Goal: Information Seeking & Learning: Find specific fact

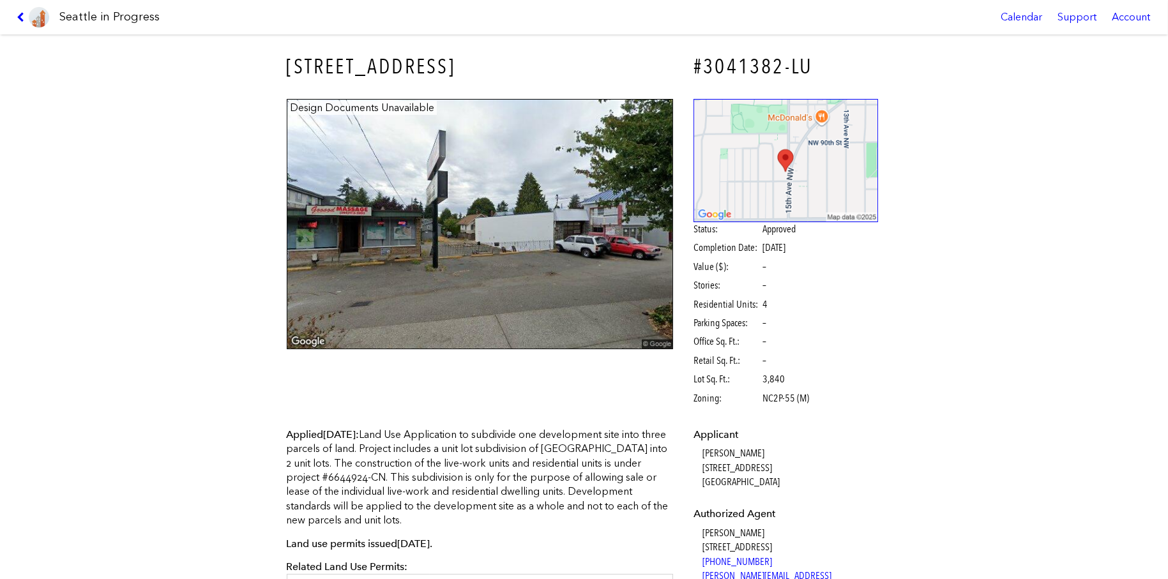
drag, startPoint x: 382, startPoint y: 336, endPoint x: 311, endPoint y: 482, distance: 162.5
click at [430, 533] on div "8713 15TH AVE NW #3041382-LU Design Documents Unavailable Status: Approved Comp…" at bounding box center [584, 306] width 1168 height 545
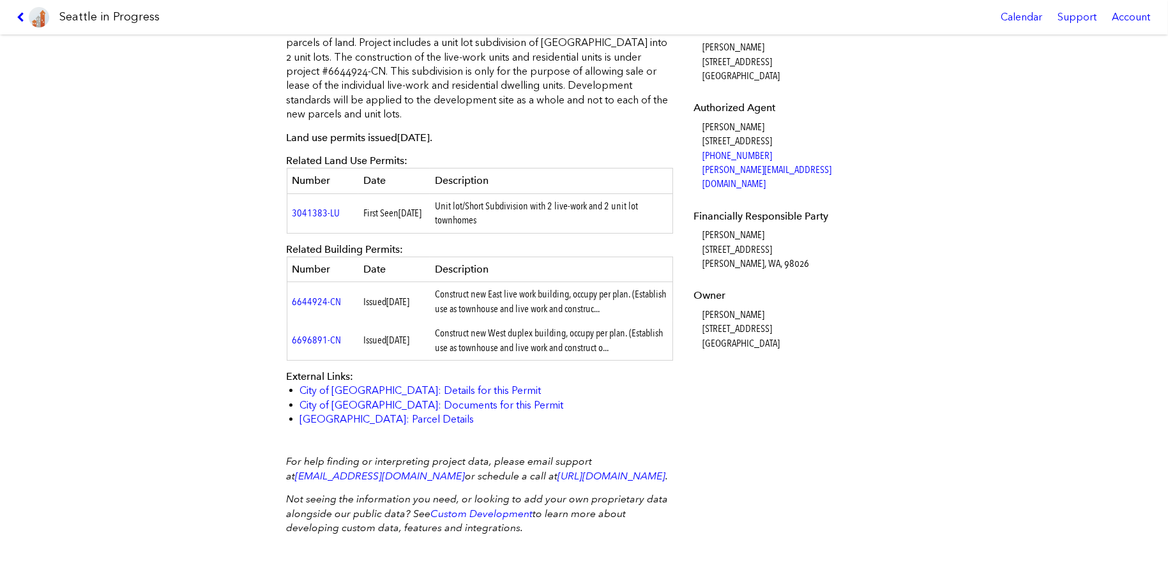
scroll to position [424, 0]
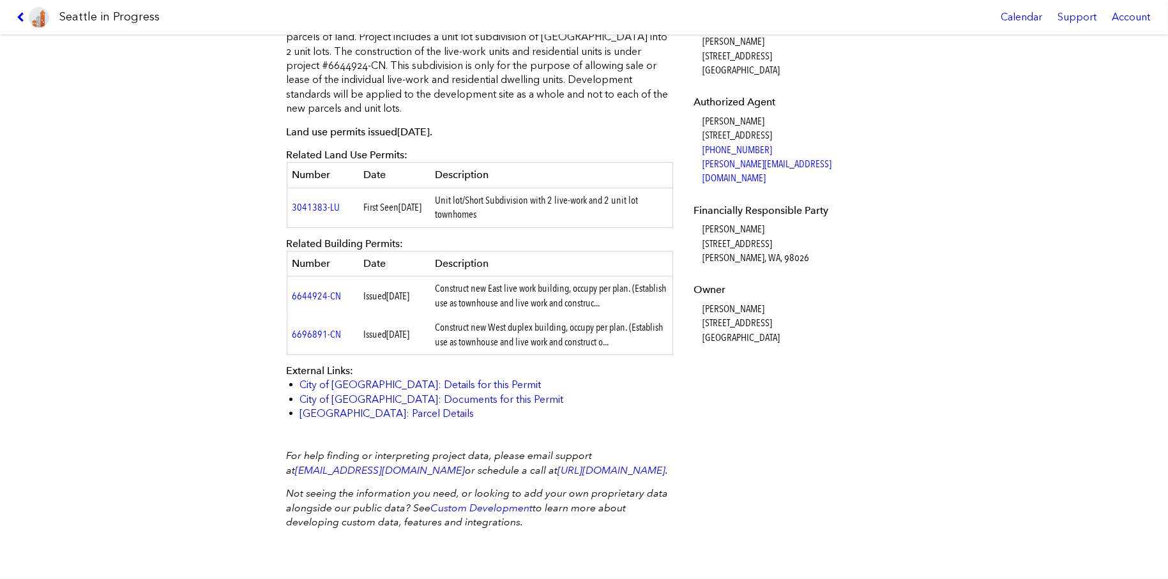
drag, startPoint x: 517, startPoint y: 278, endPoint x: 543, endPoint y: 275, distance: 25.7
click at [519, 278] on td "Construct new East live work building, occupy per plan. (Establish use as townh…" at bounding box center [551, 296] width 243 height 39
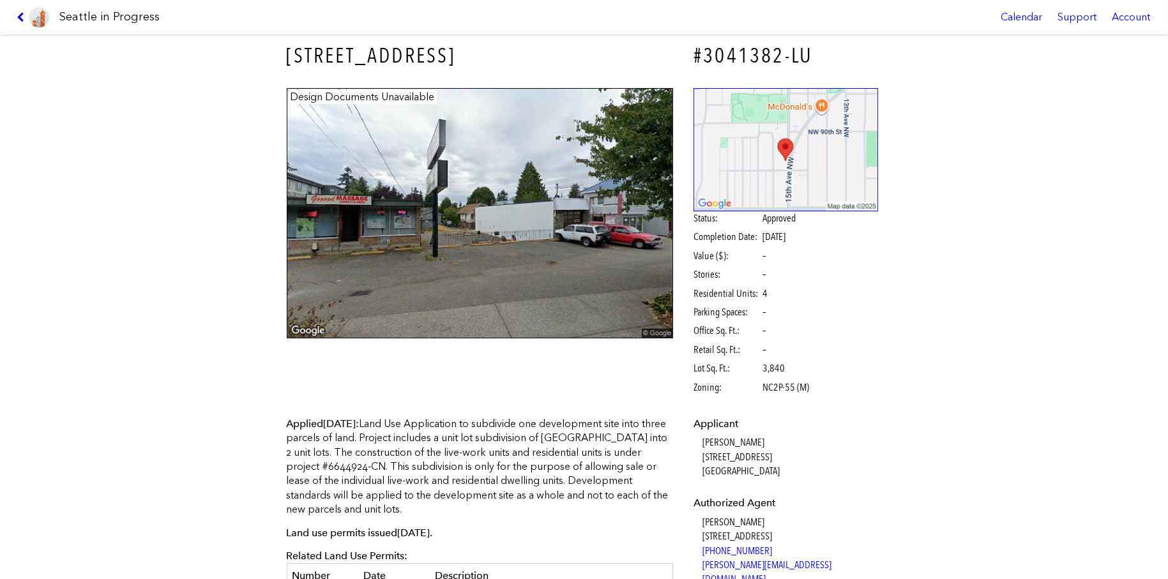
scroll to position [0, 0]
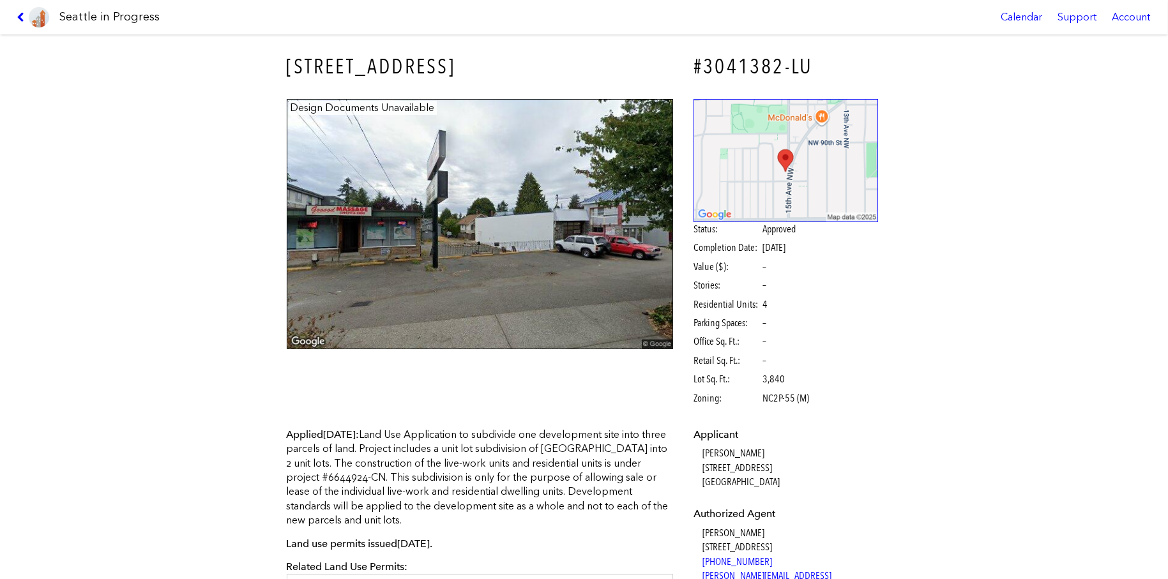
click at [1130, 17] on div "Account" at bounding box center [1131, 17] width 54 height 34
click at [990, 225] on div "8713 15TH AVE NW #3041382-LU Design Documents Unavailable Status: Approved Comp…" at bounding box center [584, 306] width 1168 height 545
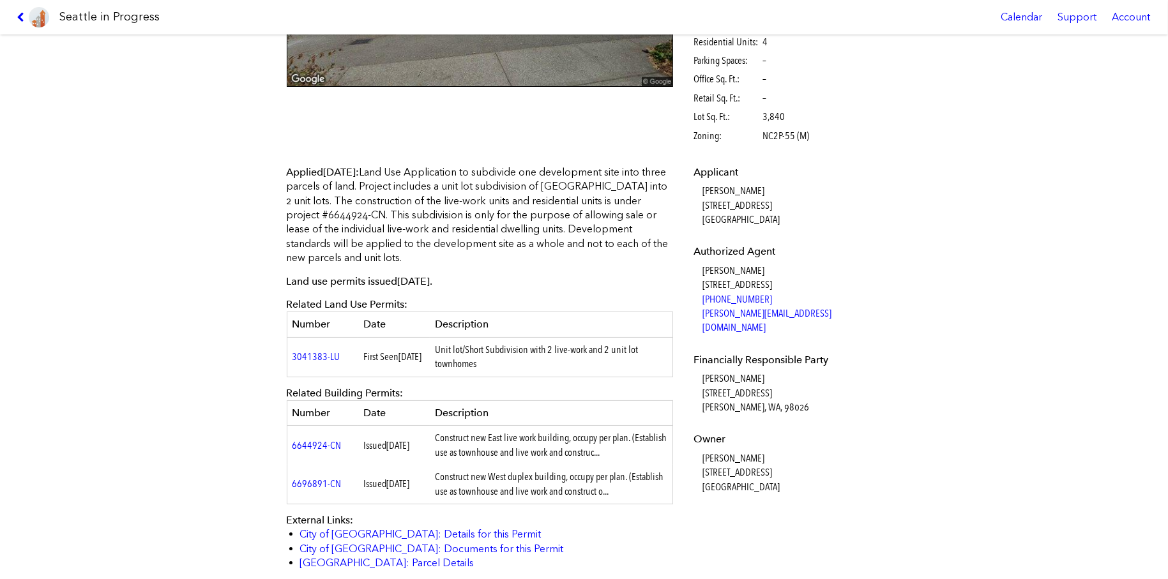
scroll to position [301, 0]
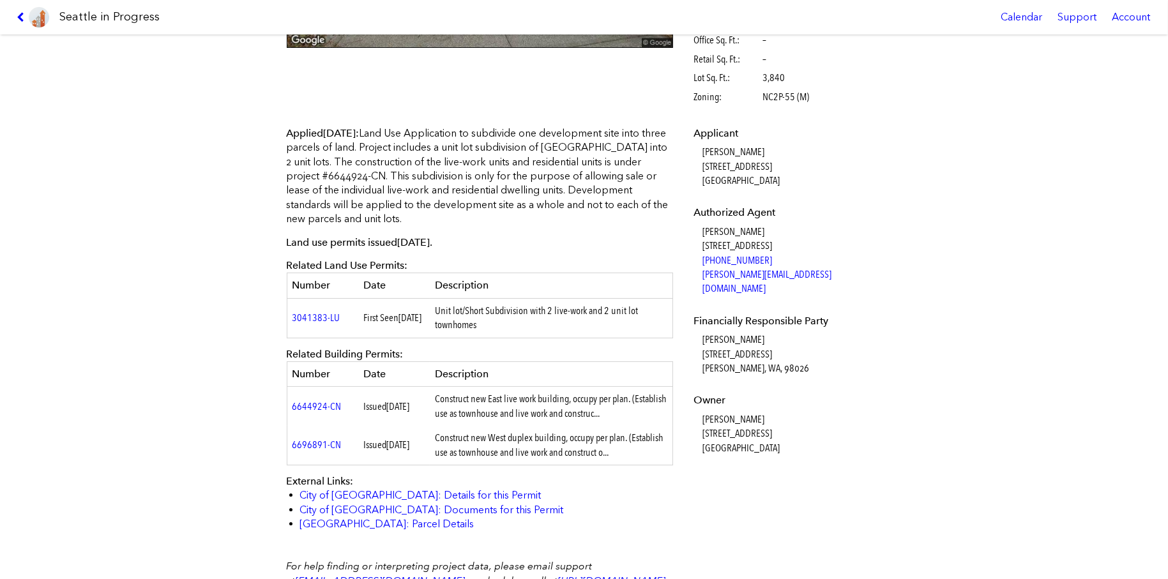
drag, startPoint x: 269, startPoint y: 63, endPoint x: 781, endPoint y: 435, distance: 632.8
click at [781, 435] on div "8713 15TH AVE NW #3041382-LU Design Documents Unavailable Status: Approved Comp…" at bounding box center [584, 306] width 1168 height 545
click at [730, 460] on div "Applicant Christine Dickinson 1422 NW 85th St Seattle, WA, 98117 Authorized Age…" at bounding box center [786, 300] width 202 height 365
click at [665, 455] on td "Construct new West duplex building, occupy per plan. (Establish use as townhous…" at bounding box center [551, 445] width 243 height 39
click at [663, 457] on td "Construct new West duplex building, occupy per plan. (Establish use as townhous…" at bounding box center [551, 445] width 243 height 39
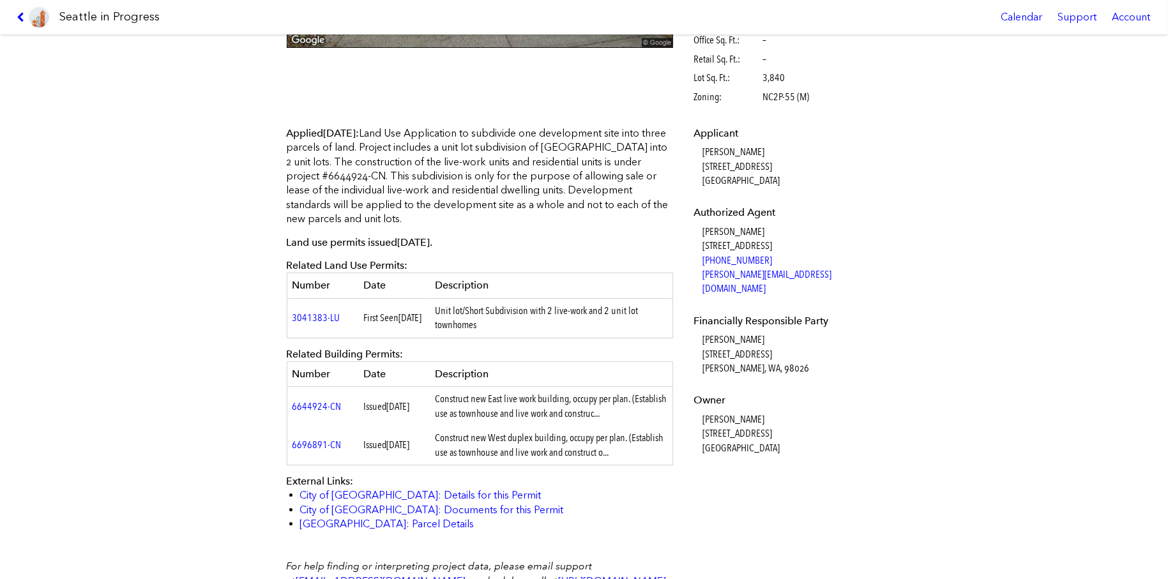
click at [918, 483] on div "8713 15TH AVE NW #3041382-LU Design Documents Unavailable Status: Approved Comp…" at bounding box center [584, 306] width 1168 height 545
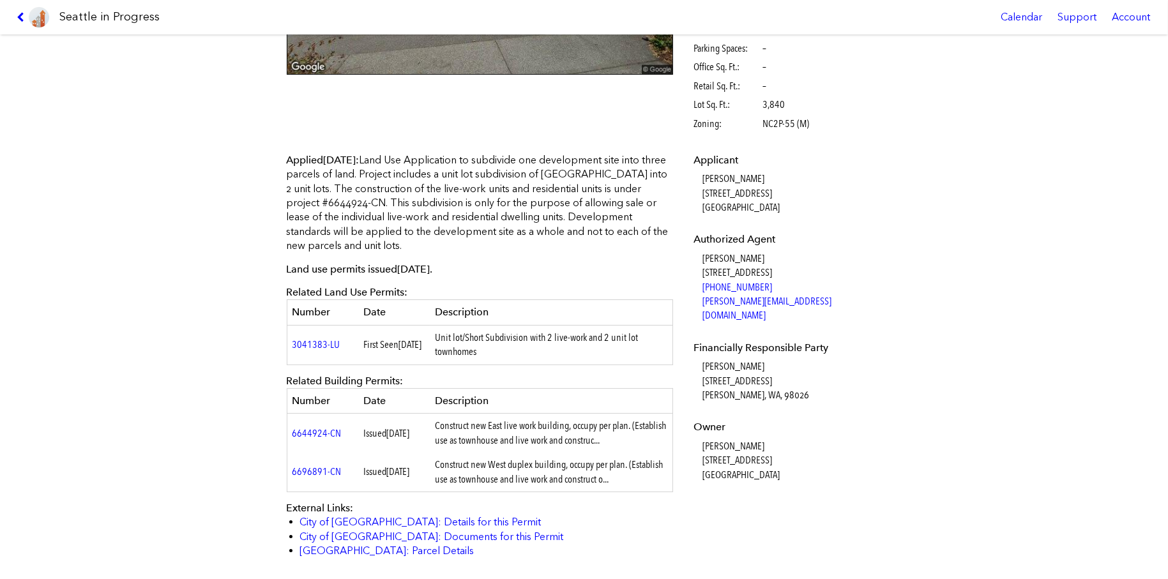
drag, startPoint x: 661, startPoint y: 452, endPoint x: 211, endPoint y: 56, distance: 599.6
click at [211, 56] on div "8713 15TH AVE NW #3041382-LU Design Documents Unavailable Status: Approved Comp…" at bounding box center [584, 306] width 1168 height 545
drag, startPoint x: 775, startPoint y: 472, endPoint x: 771, endPoint y: 464, distance: 9.1
click at [770, 467] on div "Applicant Christine Dickinson 1422 NW 85th St Seattle, WA, 98117 Authorized Age…" at bounding box center [786, 326] width 202 height 365
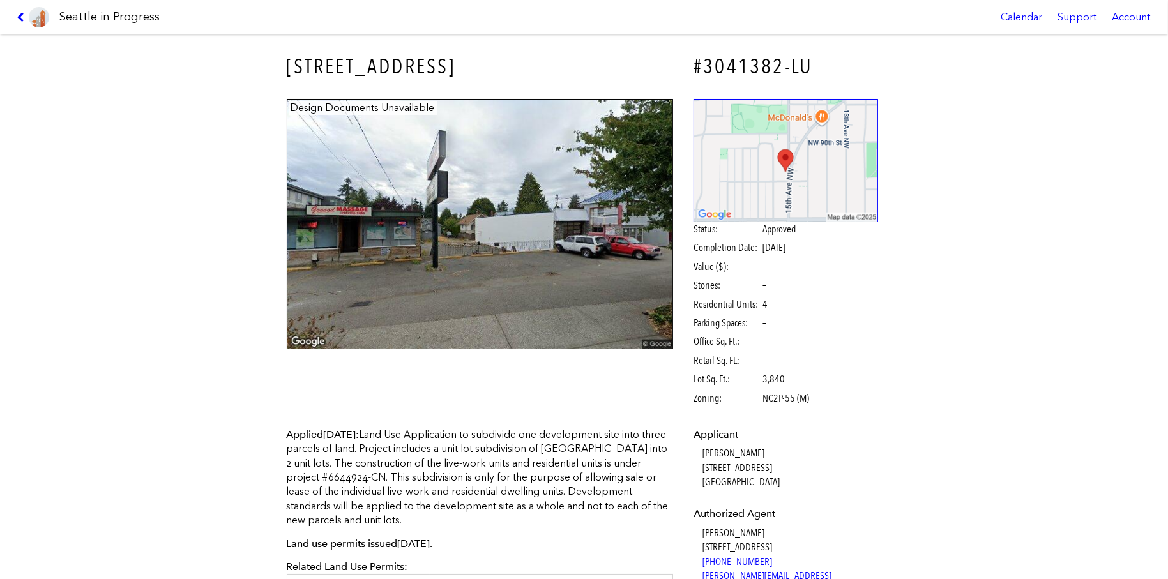
drag, startPoint x: 777, startPoint y: 454, endPoint x: 280, endPoint y: 69, distance: 628.6
click at [254, 73] on div "8713 15TH AVE NW #3041382-LU Design Documents Unavailable Status: Approved Comp…" at bounding box center [584, 306] width 1168 height 545
copy div "8713 15TH AVE NW #3041382-LU Design Documents Unavailable Status: Approved Comp…"
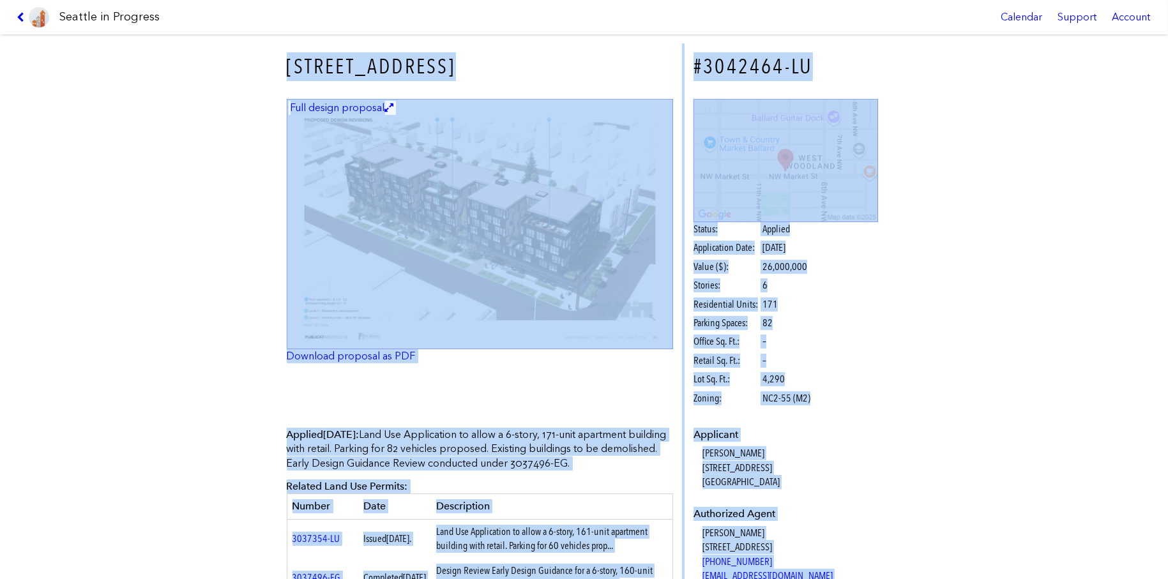
drag, startPoint x: 798, startPoint y: 450, endPoint x: 277, endPoint y: 63, distance: 648.6
copy div "904 NW MARKET ST #3042464-LU Full design proposal Download proposal as PDF Stat…"
click at [844, 380] on div "Status: Applied Application Date: March 05, 2025 Value ($): 26,000,000 Stories:…" at bounding box center [786, 313] width 185 height 183
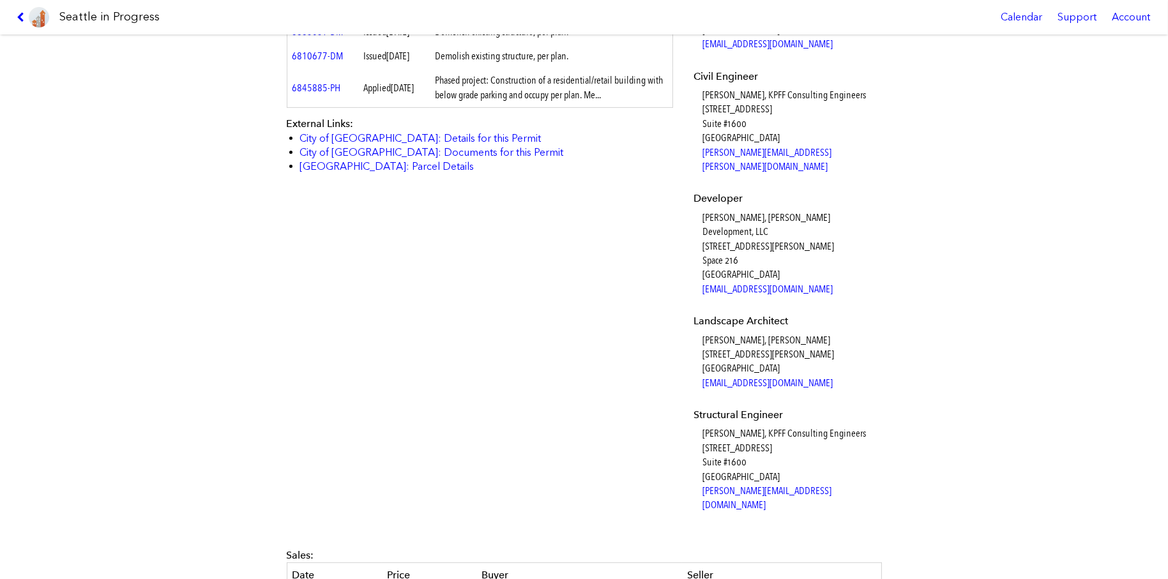
scroll to position [1054, 0]
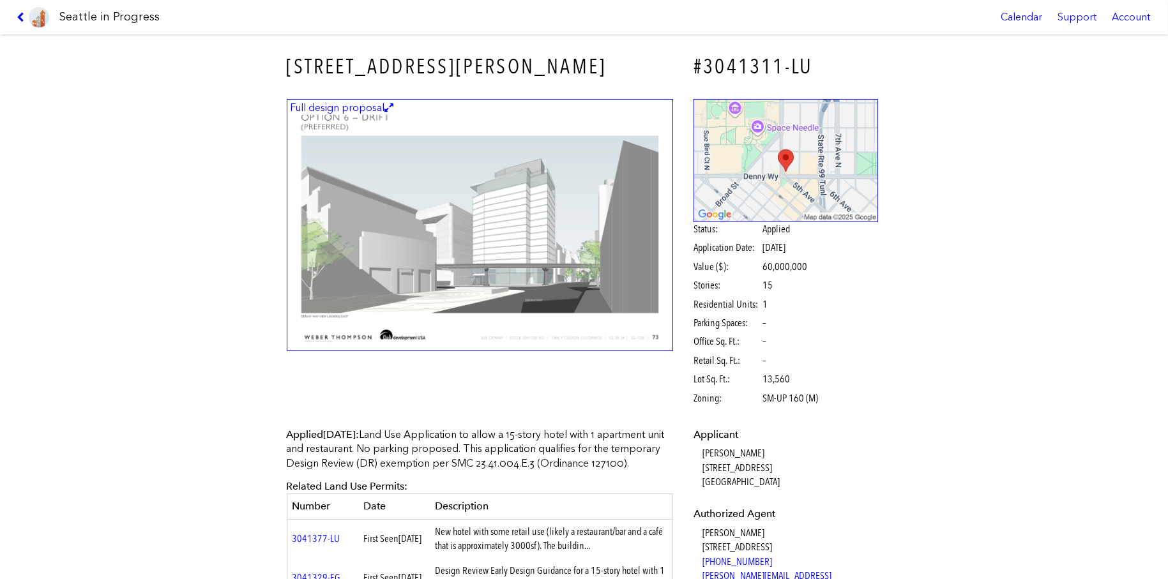
scroll to position [319, 0]
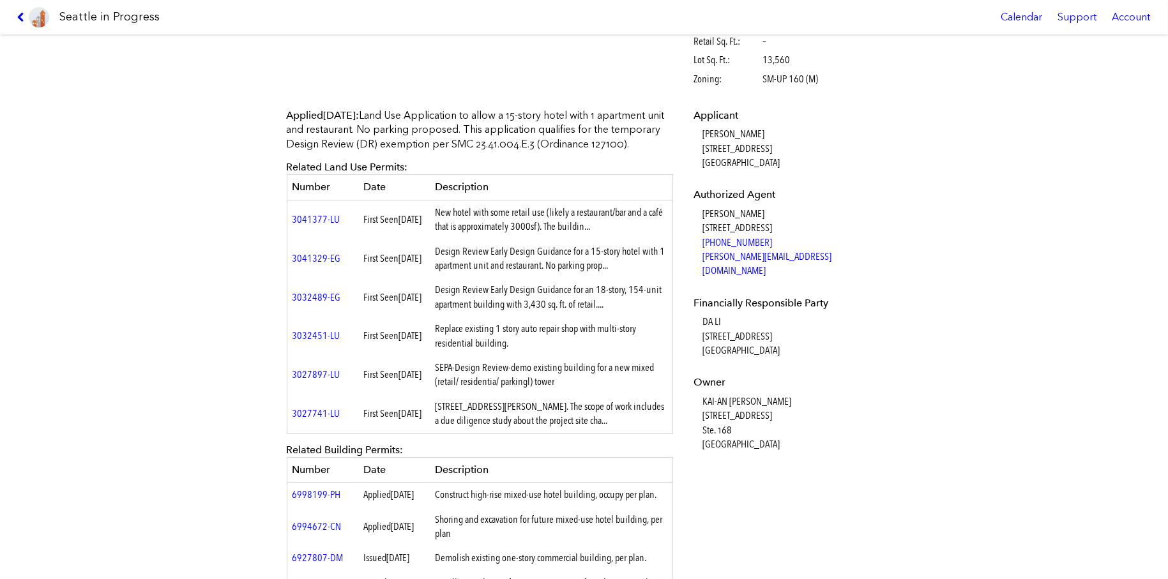
drag, startPoint x: 758, startPoint y: 339, endPoint x: 693, endPoint y: 305, distance: 73.4
click at [694, 305] on dl "Applicant JON R O'HARE 17479 7TH AVE SW NORMANDY PARK, WA, 98166 Authorized Age…" at bounding box center [786, 280] width 185 height 343
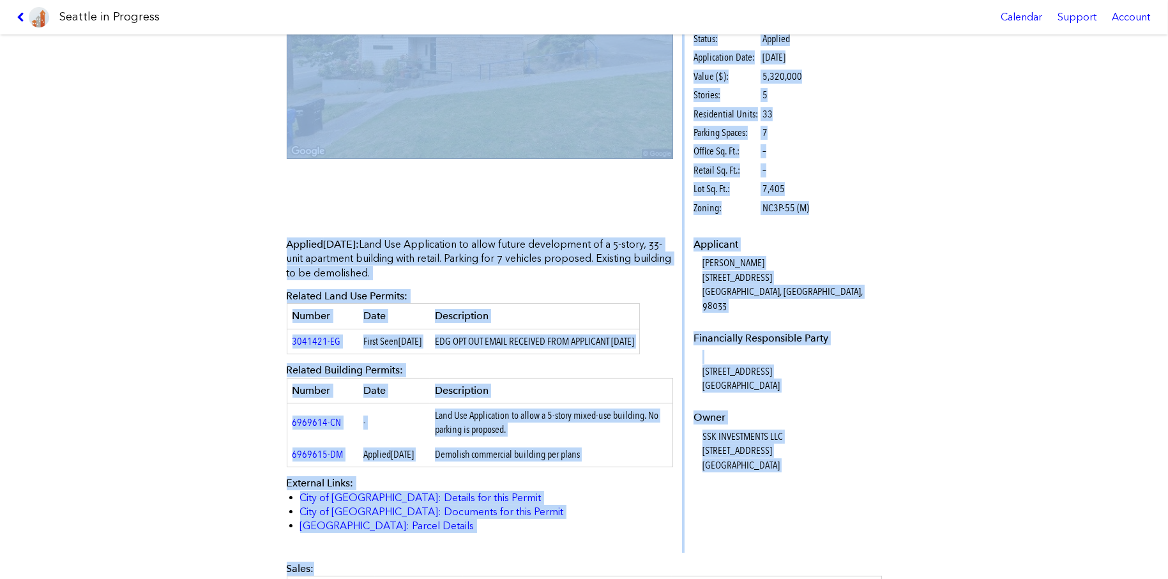
scroll to position [249, 0]
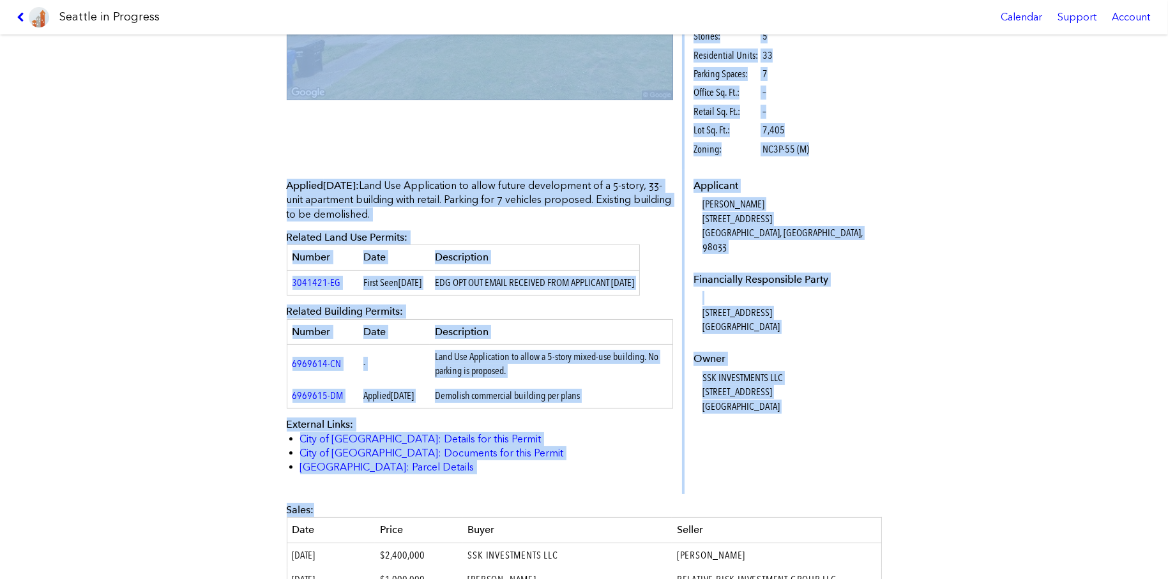
drag, startPoint x: 276, startPoint y: 59, endPoint x: 780, endPoint y: 390, distance: 603.1
click at [780, 390] on div "4700 36TH AVE SW #3040957-LU Design Documents Unavailable Status: Applied Appli…" at bounding box center [584, 287] width 613 height 1005
copy div "4700 36TH AVE SW #3040957-LU Design Documents Unavailable Status: Applied Appli…"
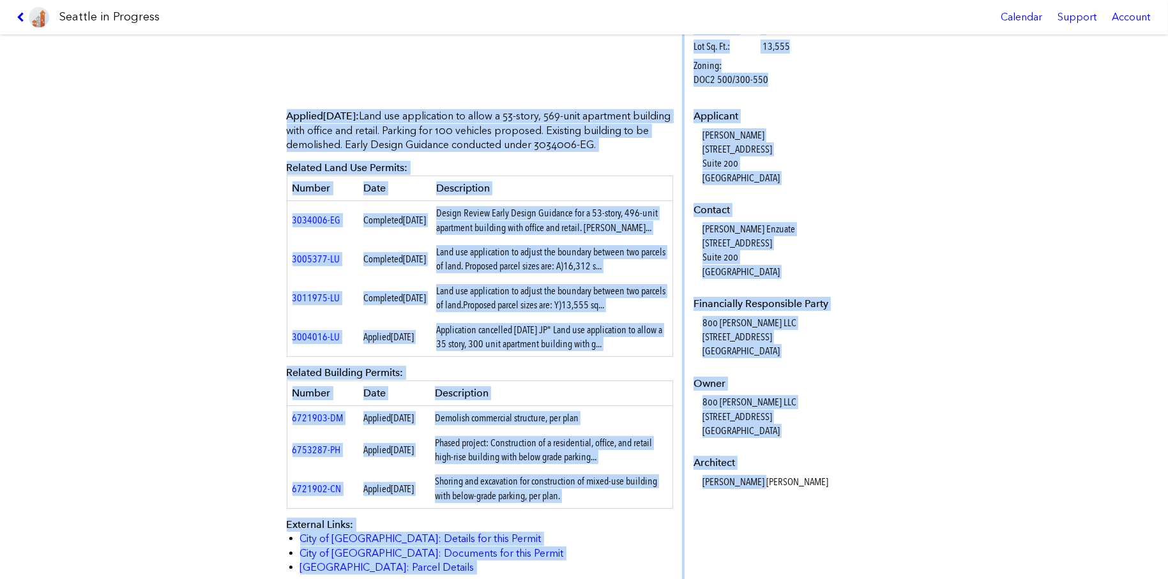
scroll to position [347, 0]
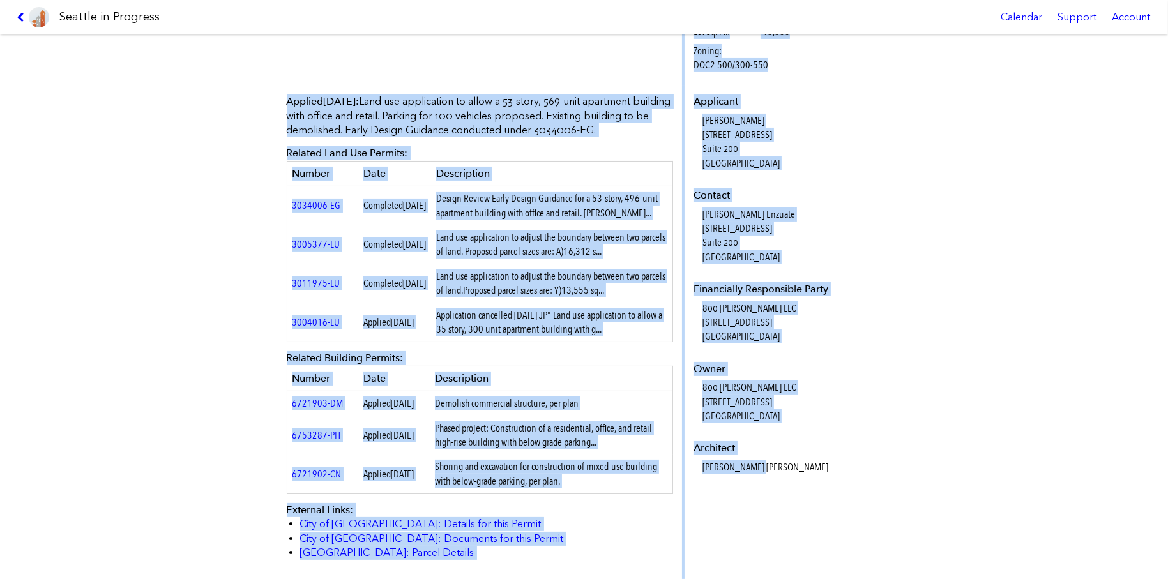
drag, startPoint x: 275, startPoint y: 63, endPoint x: 778, endPoint y: 467, distance: 645.5
click at [778, 467] on div "800 STEWART ST #3034241-LU Full design proposal Download proposal as PDF Status…" at bounding box center [584, 281] width 613 height 1188
drag, startPoint x: 551, startPoint y: 246, endPoint x: 612, endPoint y: 266, distance: 64.0
copy div "800 STEWART ST #3034241-LU Full design proposal Download proposal as PDF Status…"
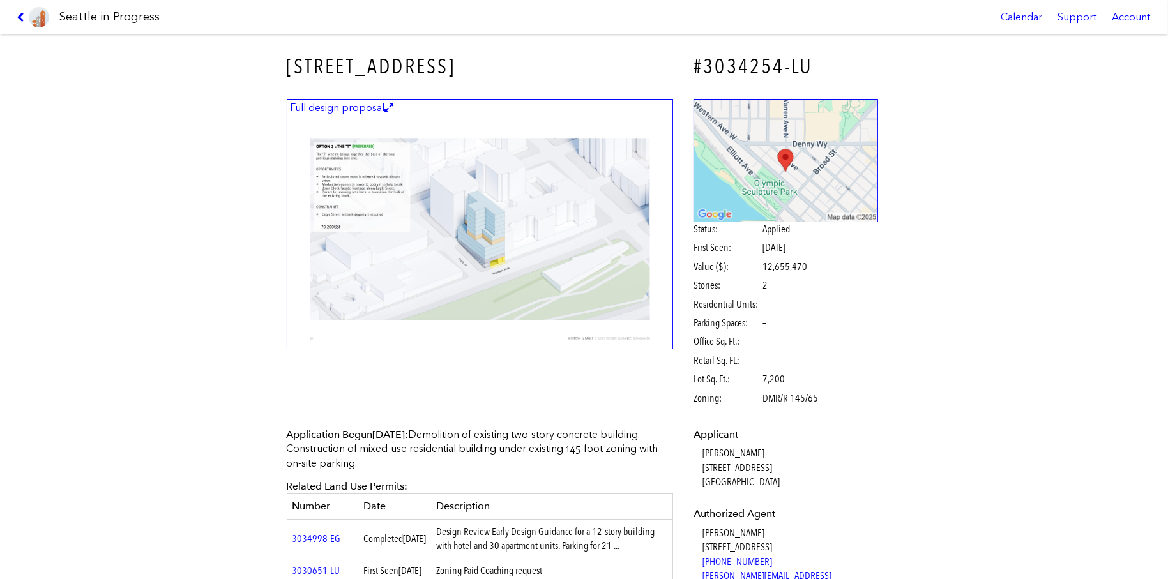
scroll to position [319, 0]
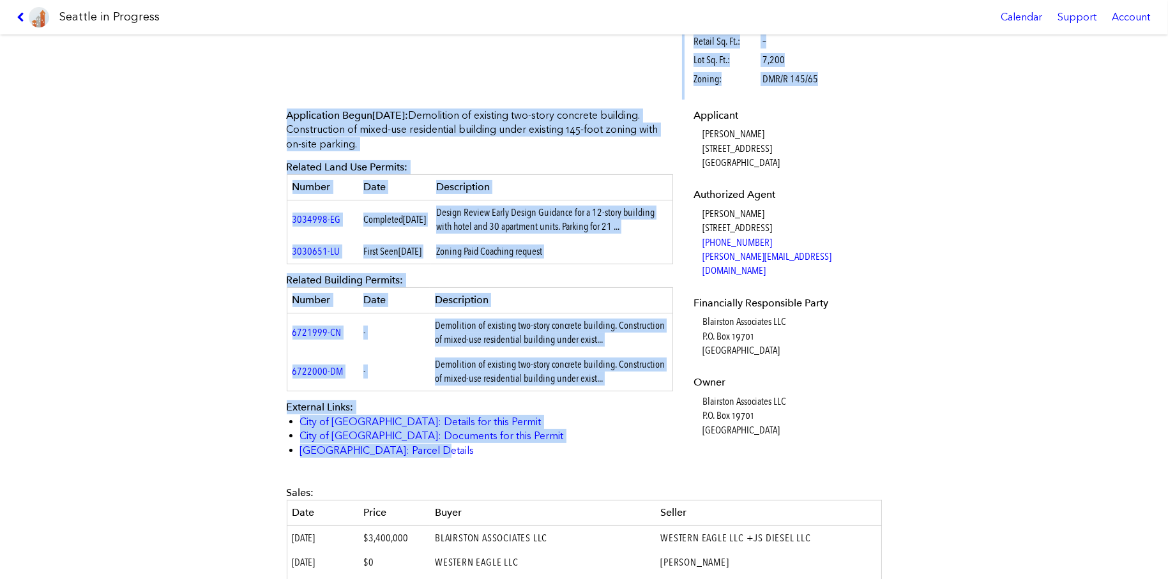
drag, startPoint x: 423, startPoint y: 222, endPoint x: 317, endPoint y: 105, distance: 158.3
click at [310, 91] on div "[STREET_ADDRESS] #3034254-LU Full design proposal Status: Applied First Seen: […" at bounding box center [584, 282] width 613 height 1135
click at [790, 420] on dd "Blairston Associates LLC P.O. Box 19701 Seattle, WA, 98109" at bounding box center [790, 416] width 176 height 43
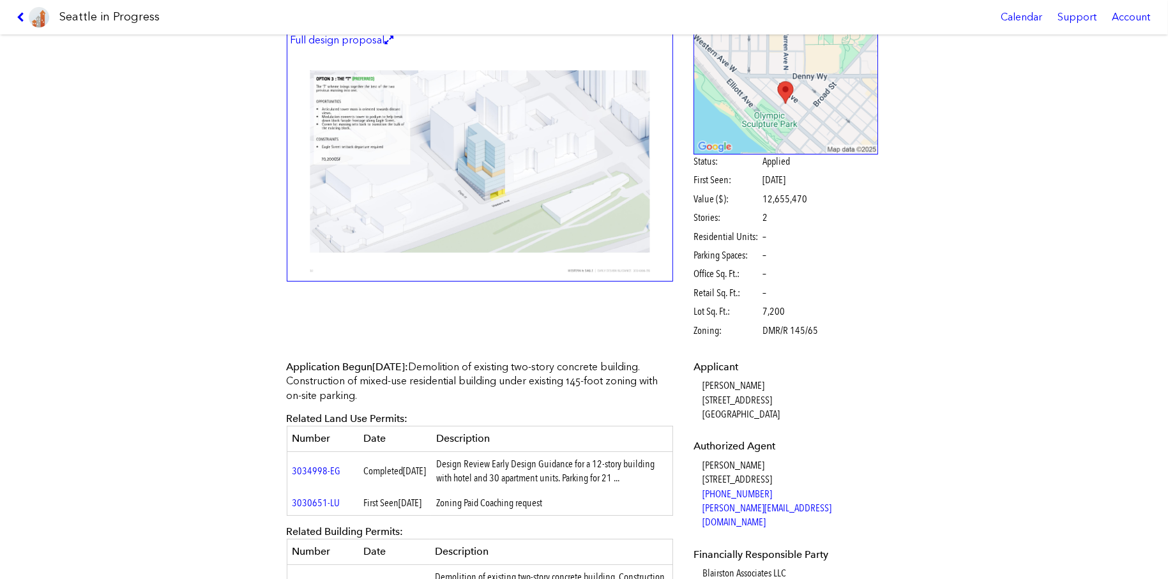
scroll to position [0, 0]
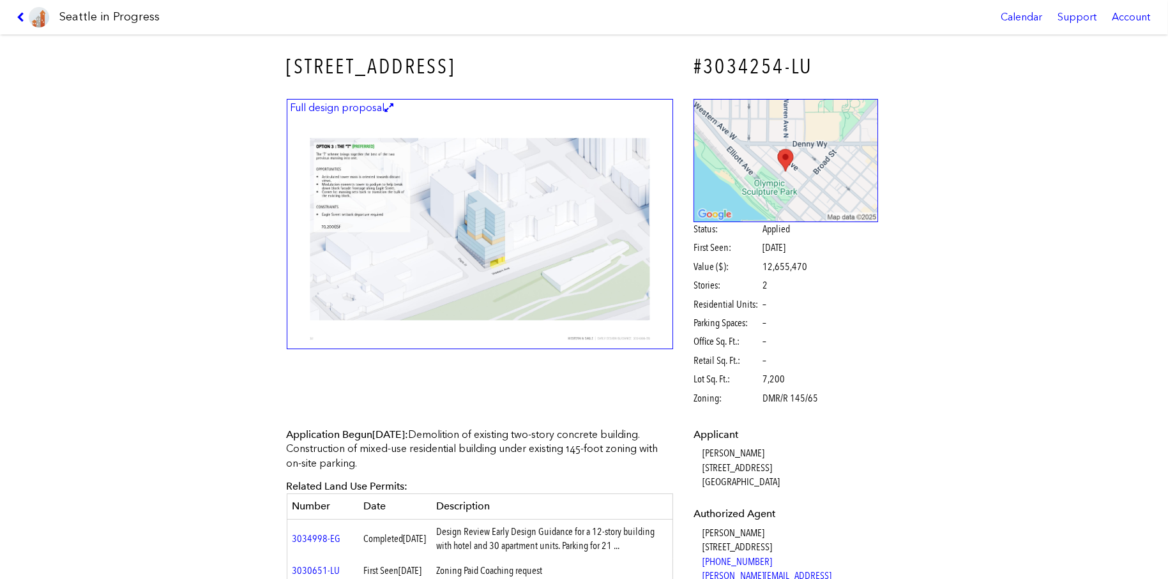
drag, startPoint x: 780, startPoint y: 414, endPoint x: 284, endPoint y: 64, distance: 607.4
copy div "2934 WESTERN AVE #3034254-LU Full design proposal Status: Applied First Seen: A…"
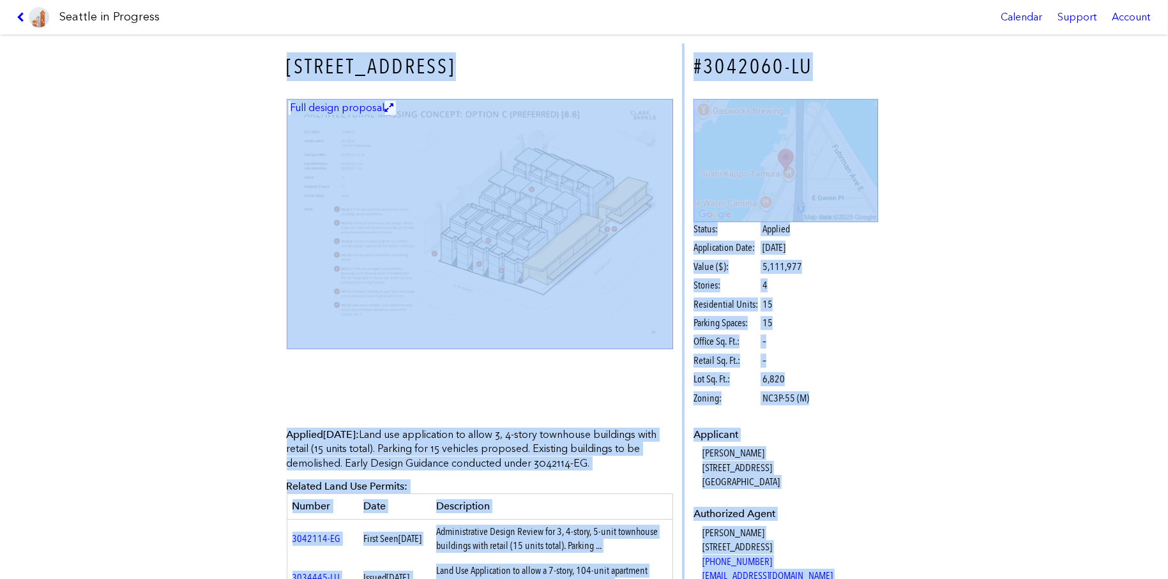
drag, startPoint x: 714, startPoint y: 384, endPoint x: 277, endPoint y: 66, distance: 539.9
click at [278, 66] on div "[STREET_ADDRESS] #3042060-LU Full design proposal Status: Applied Application D…" at bounding box center [584, 569] width 613 height 1070
copy div "8137 LOREMIPS DOL S #8615182-AM Cons adipis elitsedd Eiusmo: Tempori Utlaboreet…"
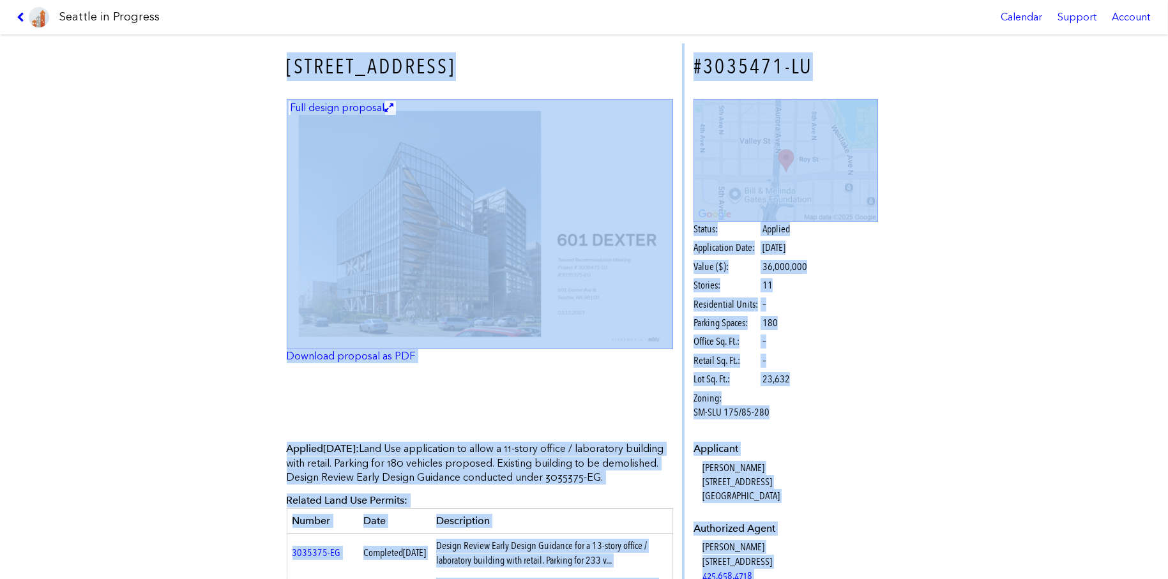
drag, startPoint x: 796, startPoint y: 291, endPoint x: 277, endPoint y: 70, distance: 564.5
